Goal: Task Accomplishment & Management: Complete application form

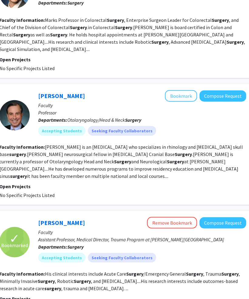
scroll to position [0, 105]
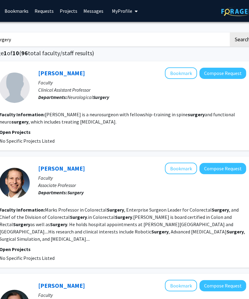
click at [24, 8] on link "Bookmarks" at bounding box center [17, 10] width 30 height 21
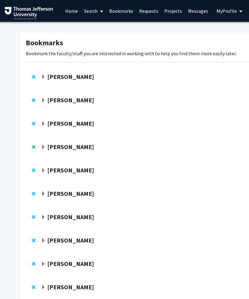
click at [45, 76] on span "Expand Elizabeth Wright-Jin Bookmark" at bounding box center [43, 77] width 5 height 5
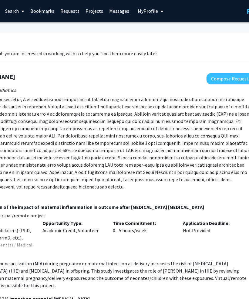
scroll to position [0, 115]
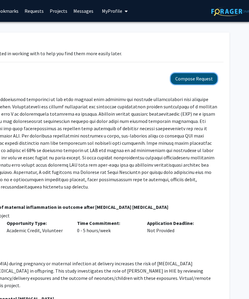
click at [203, 74] on button "Compose Request" at bounding box center [194, 78] width 47 height 11
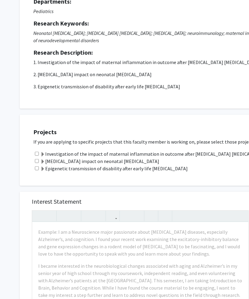
scroll to position [79, 0]
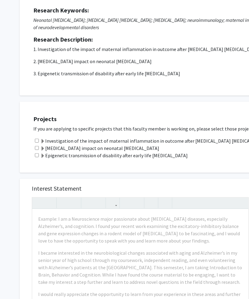
click at [114, 148] on label "Microglia impact on neonatal brain injury" at bounding box center [99, 147] width 119 height 7
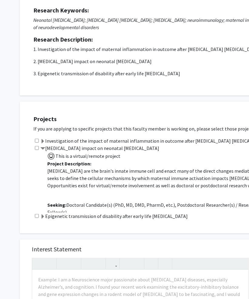
click at [38, 146] on input "checkbox" at bounding box center [37, 148] width 4 height 4
checkbox input "true"
click at [38, 140] on input "checkbox" at bounding box center [37, 141] width 4 height 4
checkbox input "true"
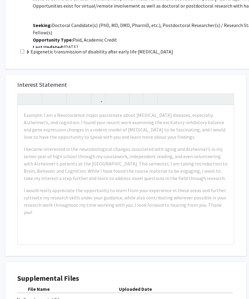
scroll to position [246, 15]
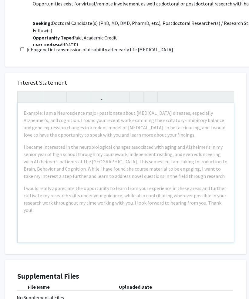
click at [163, 142] on div "Example: I am a Neuroscience major passionate about neurodegenerative diseases,…" at bounding box center [126, 172] width 216 height 139
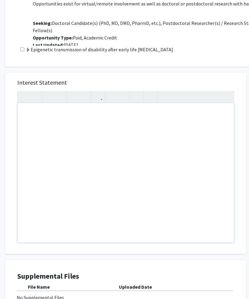
paste div "Note to users with screen readers: Please press Alt+0 or Option+0 to deactivate…"
type textarea "<p>My name is Chelsea Zhang and I am a current M1 at SKMC. I recently attended …"
click at [40, 250] on div "Interest Statement Insert link Remove link" at bounding box center [125, 163] width 229 height 181
click at [65, 157] on div "Note to users with screen readers: Please press Alt+0 or Option+0 to deactivate…" at bounding box center [126, 172] width 216 height 139
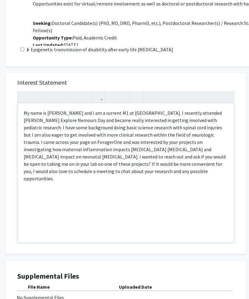
click at [107, 191] on div "My name is Chelsea Zhang and I am a current M1 at SKMC. I recently attended Jef…" at bounding box center [126, 172] width 216 height 139
click at [115, 203] on div "My name is Chelsea Zhang and I am a current M1 at SKMC. I recently attended Jef…" at bounding box center [126, 172] width 216 height 139
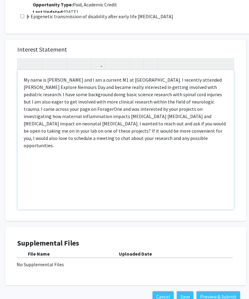
scroll to position [274, 15]
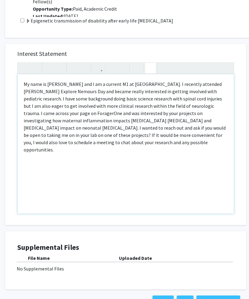
click at [153, 67] on button "button" at bounding box center [150, 68] width 11 height 11
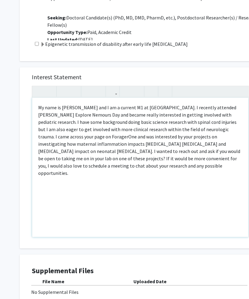
scroll to position [287, 0]
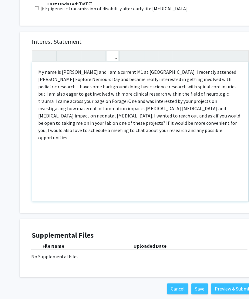
click at [115, 57] on icon "button" at bounding box center [112, 56] width 5 height 10
click at [112, 153] on div "My name is Chelsea Zhang and I am a current M1 at SKMC. I recently attended Jef…" at bounding box center [140, 131] width 216 height 139
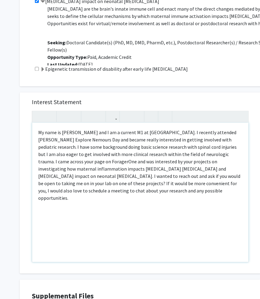
scroll to position [226, 0]
click at [36, 202] on div "My name is Chelsea Zhang and I am a current M1 at SKMC. I recently attended Jef…" at bounding box center [140, 191] width 216 height 139
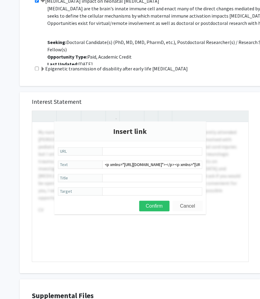
click at [189, 208] on button "Cancel" at bounding box center [188, 206] width 30 height 11
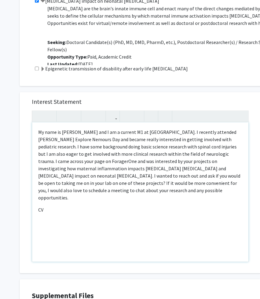
click at [153, 210] on div "My name is Chelsea Zhang and I am a current M1 at SKMC. I recently attended Jef…" at bounding box center [140, 191] width 216 height 139
type textarea "<p>My name is Chelsea Zhang and I am a current M1 at SKMC. I recently attended …"
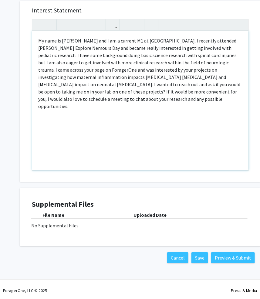
scroll to position [319, 0]
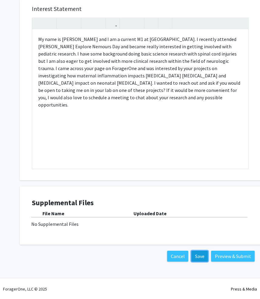
click at [198, 256] on button "Save" at bounding box center [199, 255] width 17 height 11
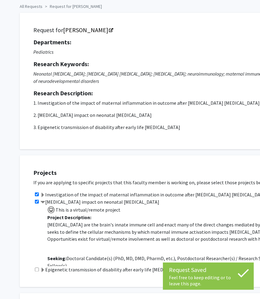
scroll to position [0, 0]
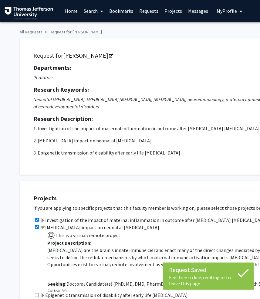
click at [231, 8] on span "My Profile" at bounding box center [227, 11] width 20 height 6
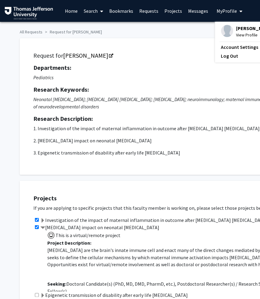
click at [239, 30] on span "[PERSON_NAME]" at bounding box center [254, 28] width 37 height 7
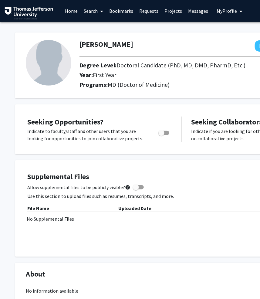
click at [239, 34] on div "Chelsea Zhang Edit Section See Public View help Degree Level: Doctoral Candidat…" at bounding box center [182, 65] width 334 height 66
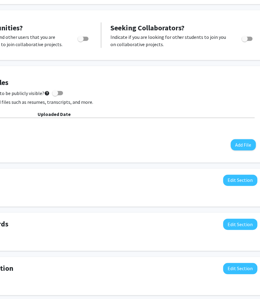
scroll to position [94, 81]
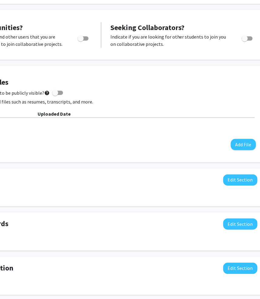
click at [240, 151] on div "Supplemental Files Allow supplemental files to be publicly visible? help Use th…" at bounding box center [101, 114] width 321 height 84
click at [240, 147] on button "Add File" at bounding box center [243, 144] width 25 height 11
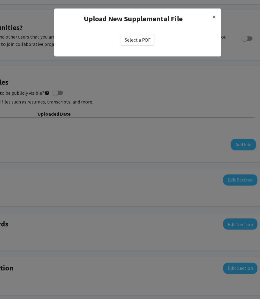
click at [138, 37] on label "Select a PDF" at bounding box center [138, 40] width 34 height 12
click at [0, 0] on input "Select a PDF" at bounding box center [0, 0] width 0 height 0
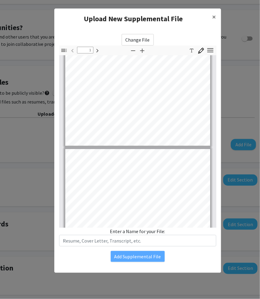
type input "2"
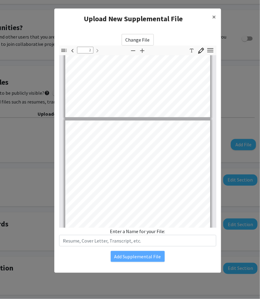
scroll to position [131, 0]
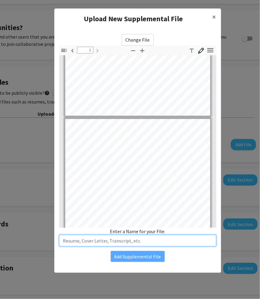
click at [147, 242] on input "text" at bounding box center [137, 241] width 157 height 12
type input "CV"
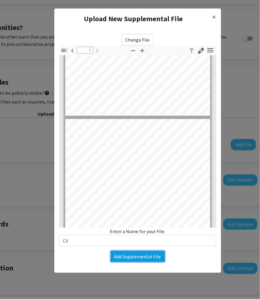
click at [140, 259] on button "Add Supplemental File" at bounding box center [138, 256] width 54 height 11
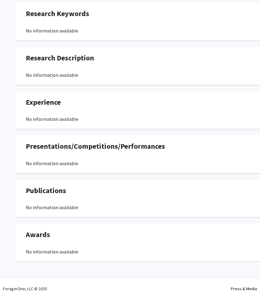
scroll to position [0, 0]
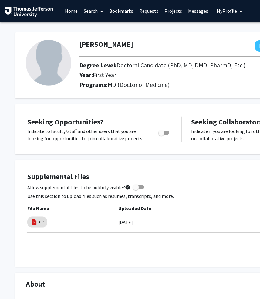
click at [148, 10] on link "Requests" at bounding box center [148, 10] width 25 height 21
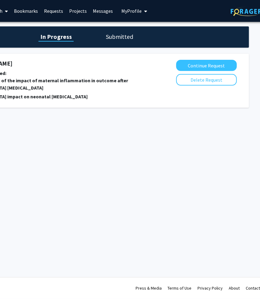
scroll to position [0, 104]
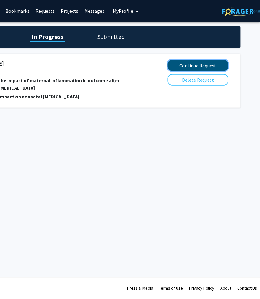
click at [194, 67] on button "Continue Request" at bounding box center [198, 65] width 61 height 11
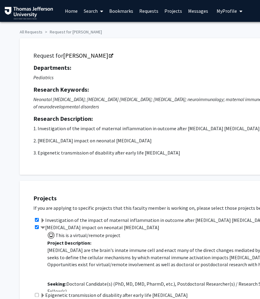
checkbox input "true"
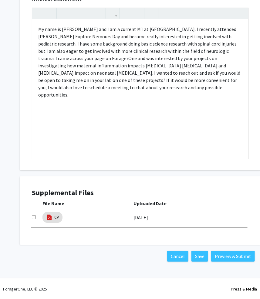
scroll to position [310, 0]
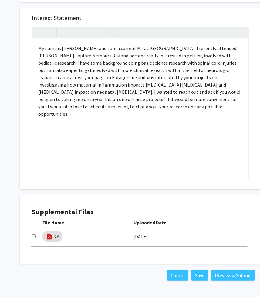
click at [34, 236] on input "checkbox" at bounding box center [34, 236] width 4 height 4
checkbox input "true"
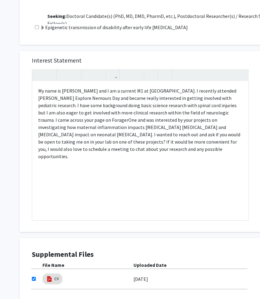
scroll to position [246, 0]
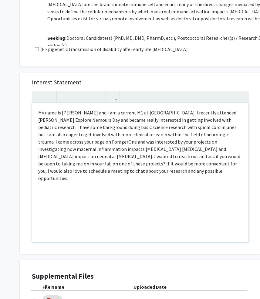
click at [88, 203] on div "My name is Chelsea Zhang and I am a current M1 at SKMC. I recently attended Jef…" at bounding box center [140, 172] width 216 height 139
click at [201, 149] on p "My name is Chelsea Zhang and I am a current M1 at SKMC. I recently attended Jef…" at bounding box center [140, 145] width 204 height 73
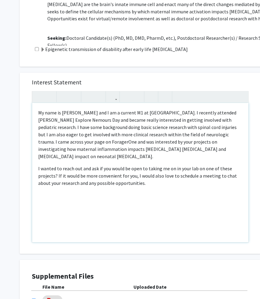
click at [201, 179] on div "My name is Chelsea Zhang and I am a current M1 at SKMC. I recently attended Jef…" at bounding box center [140, 172] width 216 height 139
type textarea "<p>My name is Chelsea Zhang and I am a current M1 at SKMC. I recently attended …"
click at [223, 176] on p "I wanted to reach out and ask if you would be open to taking me on in your lab …" at bounding box center [140, 176] width 204 height 22
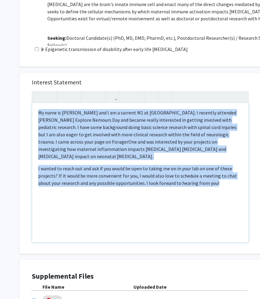
click at [38, 109] on p "My name is Chelsea Zhang and I am a current M1 at SKMC. I recently attended Jef…" at bounding box center [140, 134] width 204 height 51
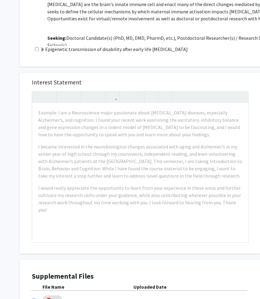
click at [16, 140] on div "Interest Statement Example: I am a Neuroscience major passionate about neurodeg…" at bounding box center [140, 209] width 250 height 284
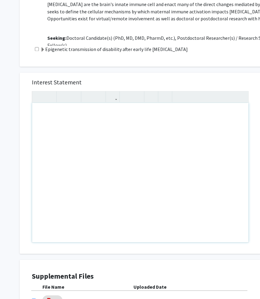
click at [147, 165] on div "Note to users with screen readers: Please press Alt+0 or Option+0 to deactivate…" at bounding box center [140, 172] width 216 height 139
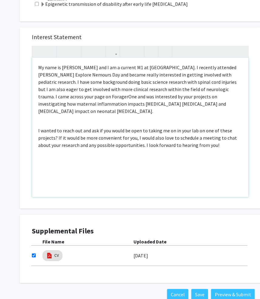
scroll to position [292, 0]
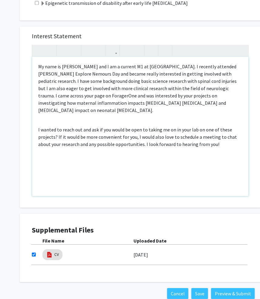
click at [160, 189] on div "My name is Chelsea Zhang and I am a current M1 at SKMC. I recently attended Jef…" at bounding box center [140, 126] width 216 height 139
click at [157, 210] on div "Interest Statement <p>My name is Chelsea Zhang and I am a current M1 at SKMC. I…" at bounding box center [140, 162] width 250 height 284
click at [222, 156] on div "My name is Chelsea Zhang and I am a current M1 at SKMC. I recently attended Jef…" at bounding box center [140, 126] width 216 height 139
click at [144, 136] on p "I wanted to reach out and ask if you would be open to taking me on in your lab …" at bounding box center [140, 137] width 204 height 22
type textarea "<p>My name is Chelsea Zhang and I am a current M1 at SKMC. I recently attended …"
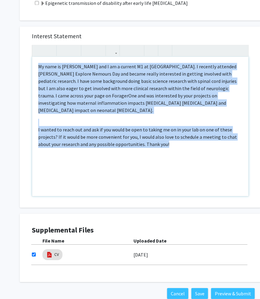
click at [37, 65] on div "My name is Chelsea Zhang and I am a current M1 at SKMC. I recently attended Jef…" at bounding box center [140, 126] width 216 height 139
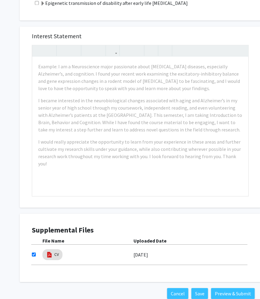
click at [16, 84] on div "Interest Statement Example: I am a Neuroscience major passionate about neurodeg…" at bounding box center [140, 162] width 250 height 284
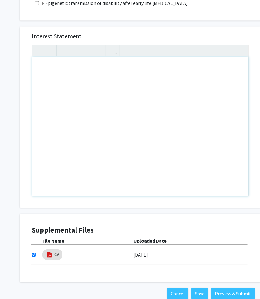
click at [63, 90] on div "Note to users with screen readers: Please press Alt+0 or Option+0 to deactivate…" at bounding box center [140, 126] width 216 height 139
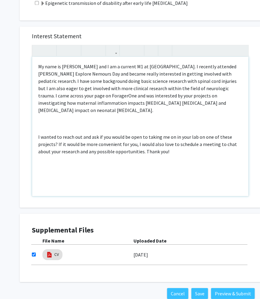
click at [112, 125] on div "My name is Chelsea Zhang and I am a current M1 at SKMC. I recently attended Jef…" at bounding box center [140, 126] width 216 height 139
click at [149, 133] on p "I wanted to reach out and ask if you would be open to taking me on in your lab …" at bounding box center [140, 144] width 204 height 22
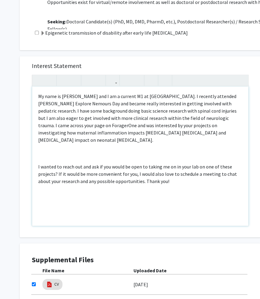
scroll to position [268, 0]
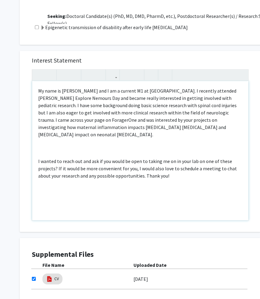
click at [190, 163] on p "I wanted to reach out and ask if you would be open to taking me on in your lab …" at bounding box center [140, 168] width 204 height 22
click at [55, 160] on p "I wanted to reach out and ask if you would be open to taking me on in your lab …" at bounding box center [140, 168] width 204 height 22
click at [83, 136] on div "My name is Chelsea Zhang and I am a current M1 at SKMC. I recently attended Jef…" at bounding box center [140, 150] width 216 height 139
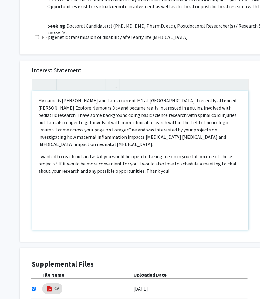
scroll to position [260, 0]
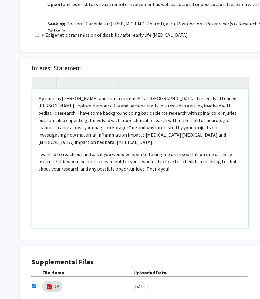
click at [131, 119] on p "My name is Chelsea Zhang and I am a current M1 at SKMC. I recently attended Jef…" at bounding box center [140, 120] width 204 height 51
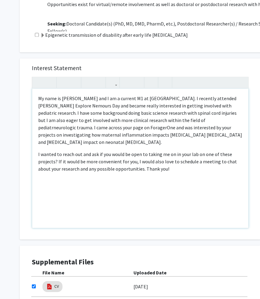
type textarea "<p>My name is Chelsea Zhang and I am a current M1 at SKMC. I recently attended …"
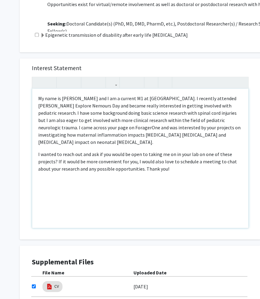
click at [165, 174] on div "My name is Chelsea Zhang and I am a current M1 at SKMC. I recently attended Jef…" at bounding box center [140, 158] width 216 height 139
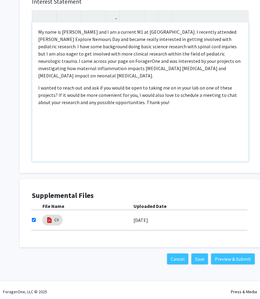
scroll to position [328, 0]
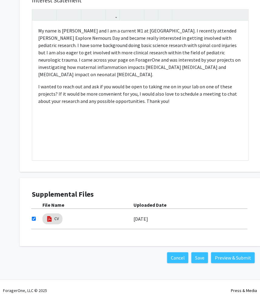
click at [171, 174] on div "Interest Statement <p>My name is Chelsea Zhang and I am a current M1 at SKMC. I…" at bounding box center [140, 127] width 250 height 284
click at [220, 258] on button "Preview & Submit" at bounding box center [233, 257] width 44 height 11
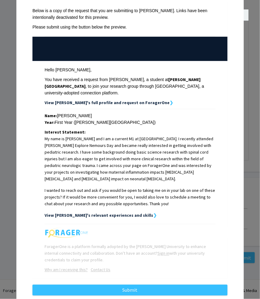
scroll to position [48, 0]
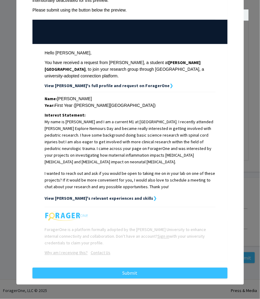
click at [130, 197] on strong "View Chelsea's relevant experiences and skills" at bounding box center [99, 197] width 109 height 5
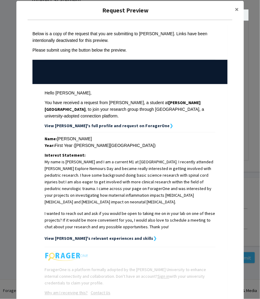
scroll to position [0, 0]
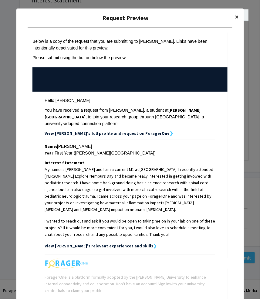
click at [236, 19] on span "×" at bounding box center [237, 16] width 4 height 9
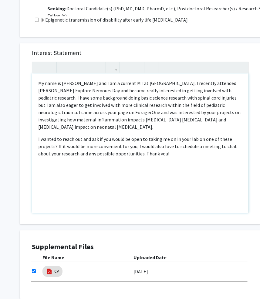
scroll to position [329, 0]
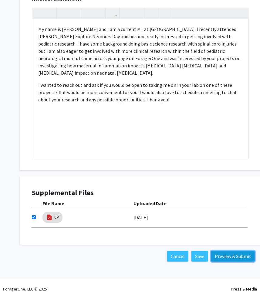
click at [229, 257] on button "Preview & Submit" at bounding box center [233, 255] width 44 height 11
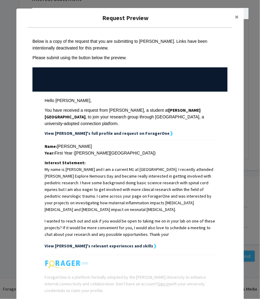
scroll to position [48, 0]
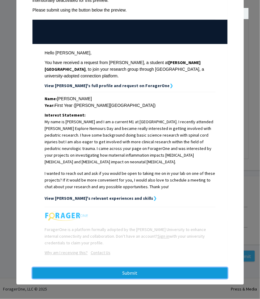
click at [196, 273] on button "Submit" at bounding box center [129, 272] width 195 height 11
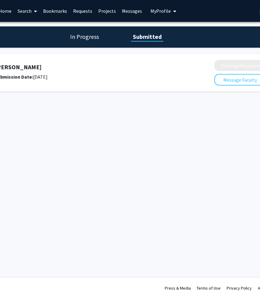
scroll to position [0, 91]
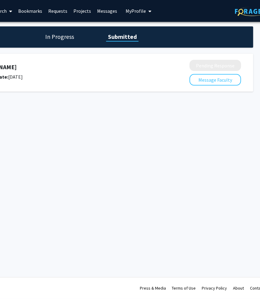
click at [35, 11] on link "Bookmarks" at bounding box center [30, 10] width 30 height 21
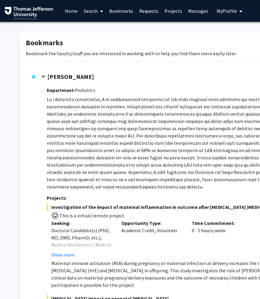
click at [34, 77] on span "Remove Elizabeth Wright-Jin from bookmarks" at bounding box center [34, 76] width 4 height 5
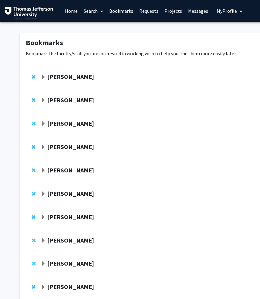
click at [51, 75] on strong "Fan Lee" at bounding box center [70, 77] width 47 height 8
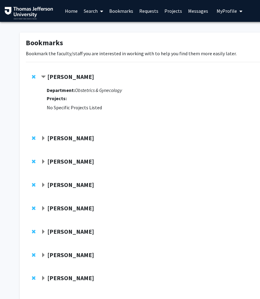
click at [54, 75] on strong "Fan Lee" at bounding box center [70, 77] width 47 height 8
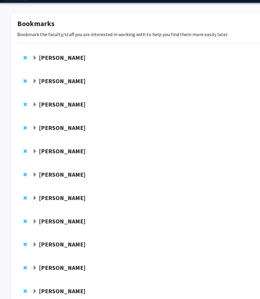
scroll to position [19, 0]
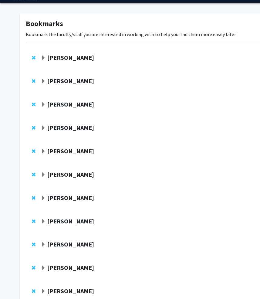
click at [70, 128] on strong "Theresa Freeman" at bounding box center [70, 128] width 47 height 8
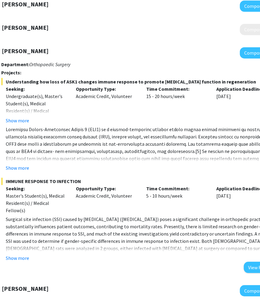
scroll to position [96, 46]
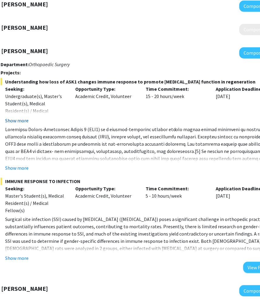
click at [20, 119] on button "Show more" at bounding box center [16, 120] width 23 height 7
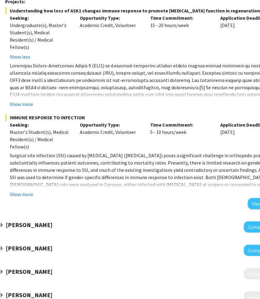
scroll to position [167, 40]
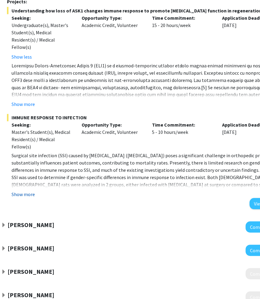
click at [28, 195] on button "Show more" at bounding box center [23, 194] width 23 height 7
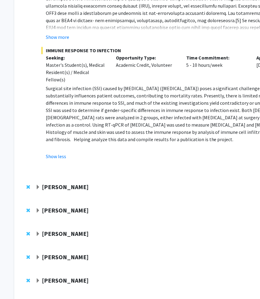
scroll to position [252, 5]
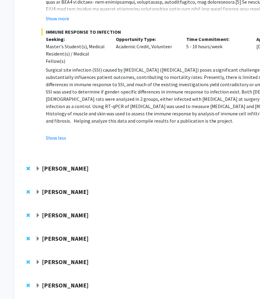
click at [53, 165] on strong "Mahdi Alizedah" at bounding box center [65, 169] width 47 height 8
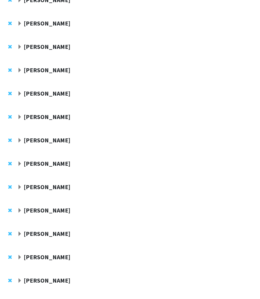
scroll to position [945, 24]
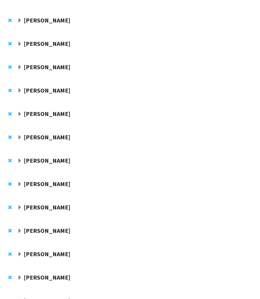
click at [23, 133] on div "Stanton Miller" at bounding box center [82, 137] width 131 height 8
click at [22, 133] on div "Stanton Miller" at bounding box center [82, 137] width 131 height 8
click at [20, 135] on span "Expand Stanton Miller Bookmark" at bounding box center [19, 137] width 5 height 5
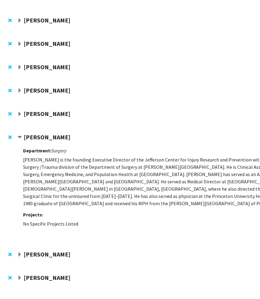
click at [9, 135] on span "Remove Stanton Miller from bookmarks" at bounding box center [10, 137] width 4 height 5
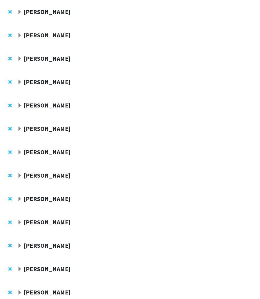
scroll to position [930, 24]
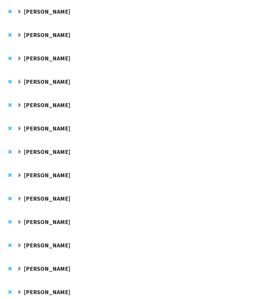
click at [21, 243] on span "Expand Aditi Jain Bookmark" at bounding box center [19, 245] width 5 height 5
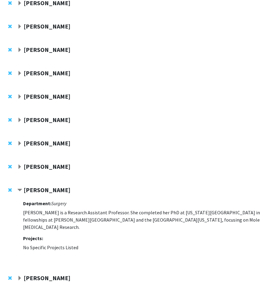
scroll to position [998, 24]
